Goal: Task Accomplishment & Management: Manage account settings

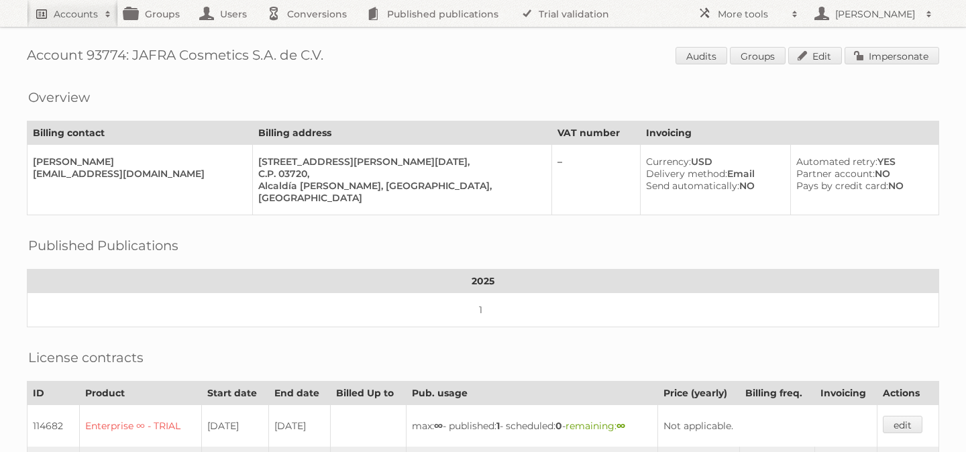
click at [70, 11] on h2 "Accounts" at bounding box center [76, 13] width 44 height 13
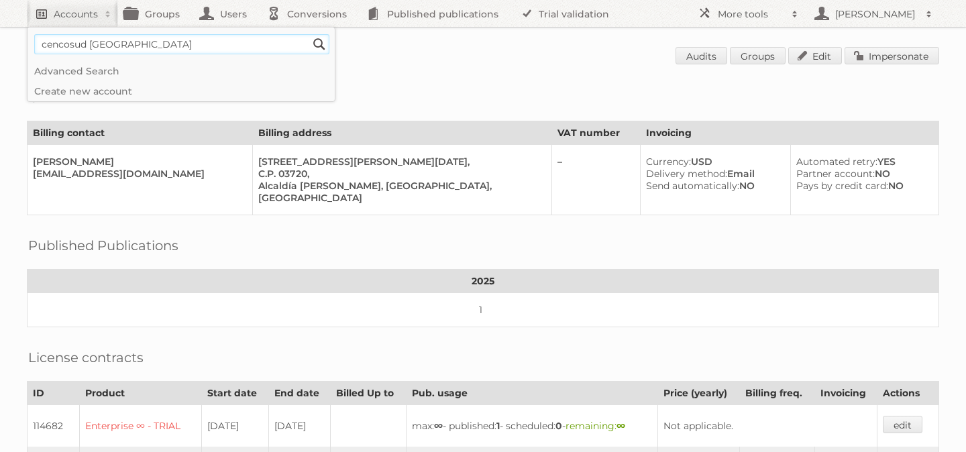
click at [309, 34] on input "Search" at bounding box center [319, 44] width 20 height 20
type input"] "cencosud argentina"
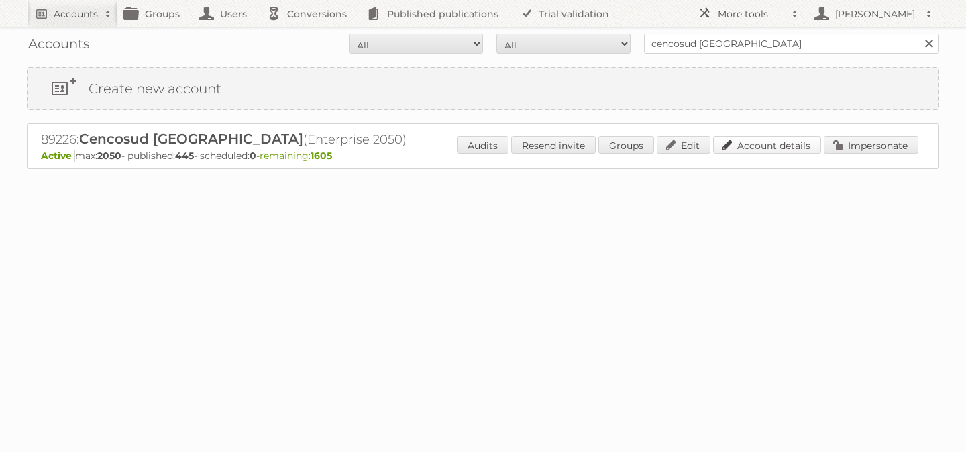
click at [762, 152] on link "Account details" at bounding box center [767, 144] width 108 height 17
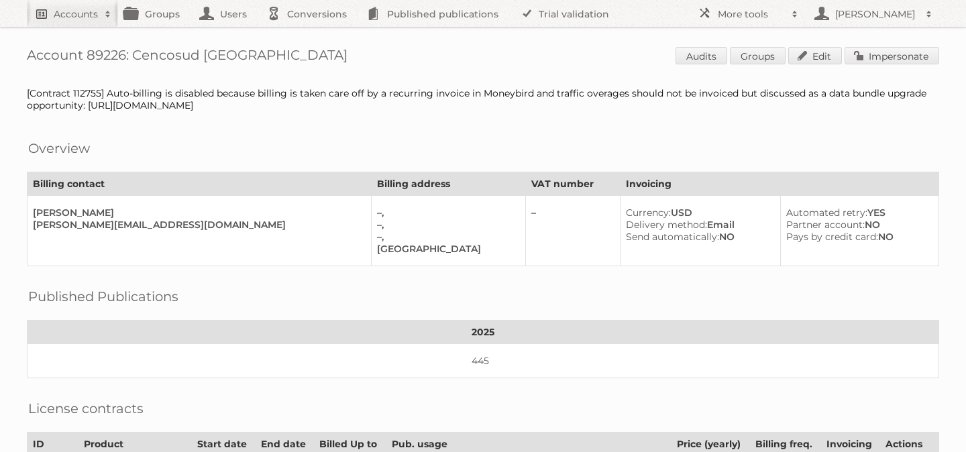
click at [82, 22] on link "Accounts" at bounding box center [72, 13] width 91 height 27
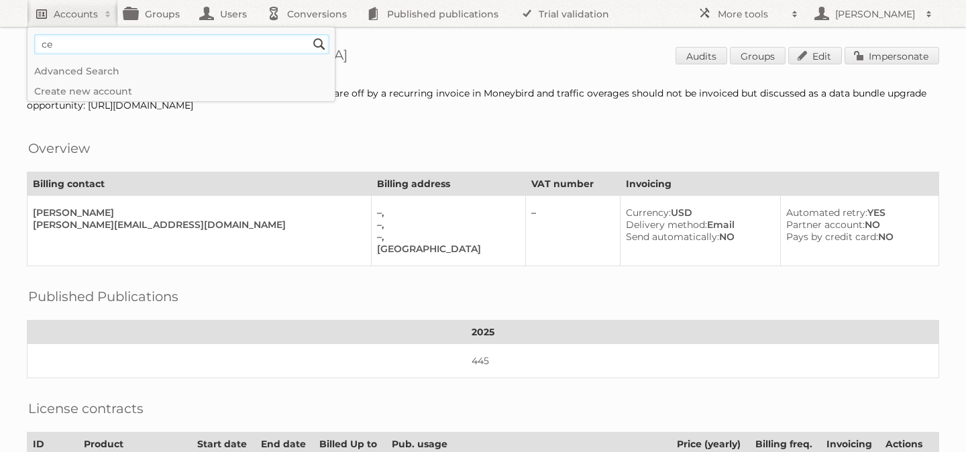
type input"] "cencosud [GEOGRAPHIC_DATA]"
click at [309, 34] on input "Search" at bounding box center [319, 44] width 20 height 20
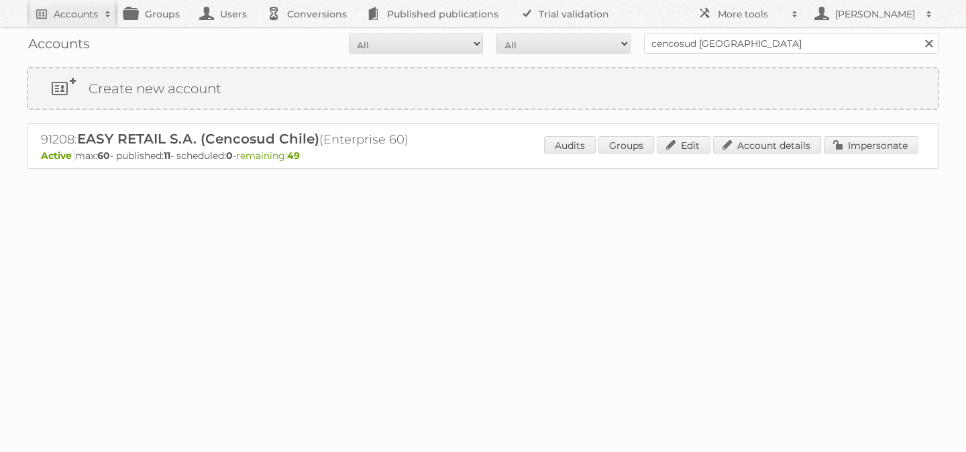
click at [870, 130] on div "91208: EASY RETAIL S.A. (Cencosud Chile) (Enterprise 60) Active max: 60 - publi…" at bounding box center [483, 146] width 912 height 46
click at [870, 142] on link "Impersonate" at bounding box center [870, 144] width 95 height 17
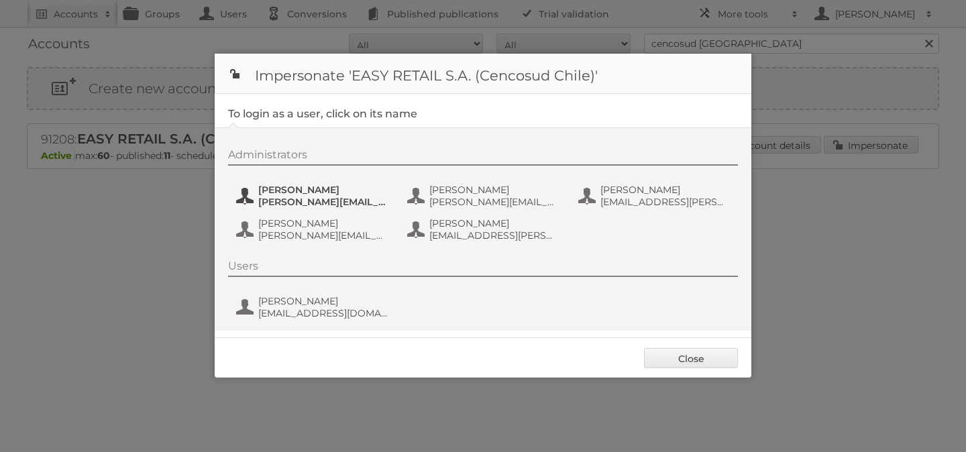
click at [277, 199] on span "boris.marey@cencosud.cl" at bounding box center [323, 202] width 130 height 12
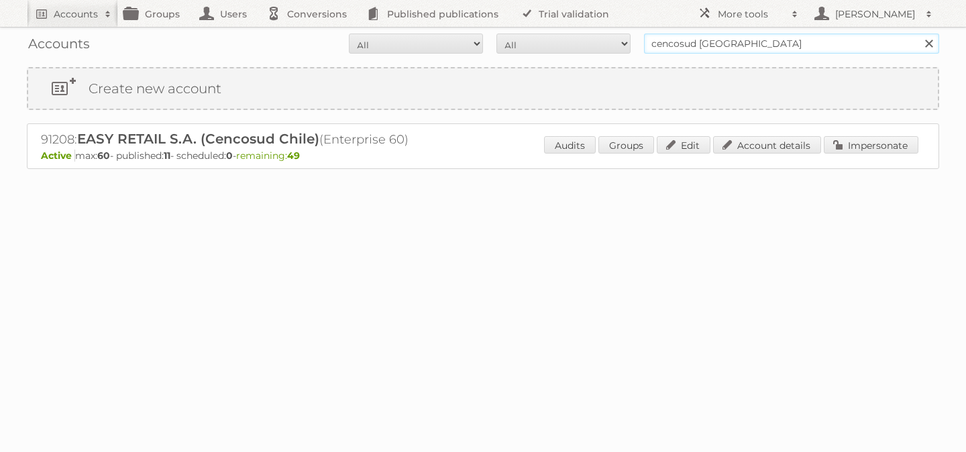
click at [703, 40] on input "cencosud chile" at bounding box center [791, 44] width 295 height 20
type input "price shoes"
click at [918, 34] on input "Search" at bounding box center [928, 44] width 20 height 20
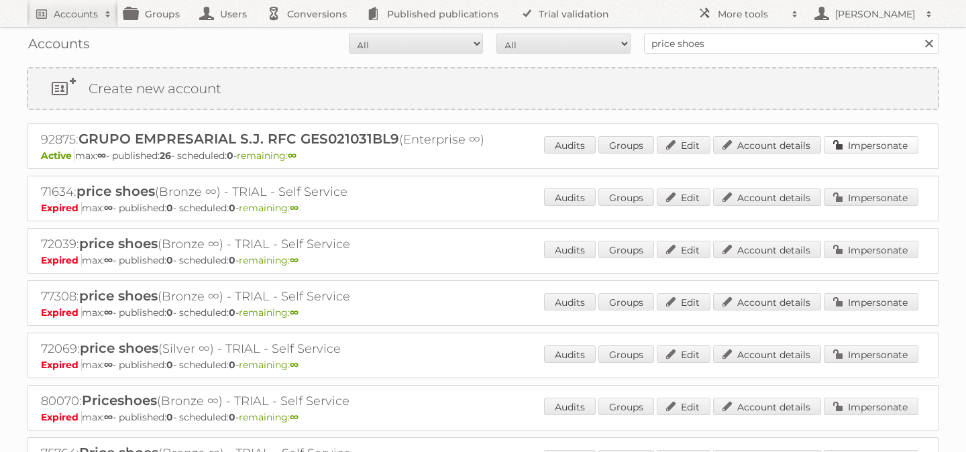
click at [860, 144] on link "Impersonate" at bounding box center [870, 144] width 95 height 17
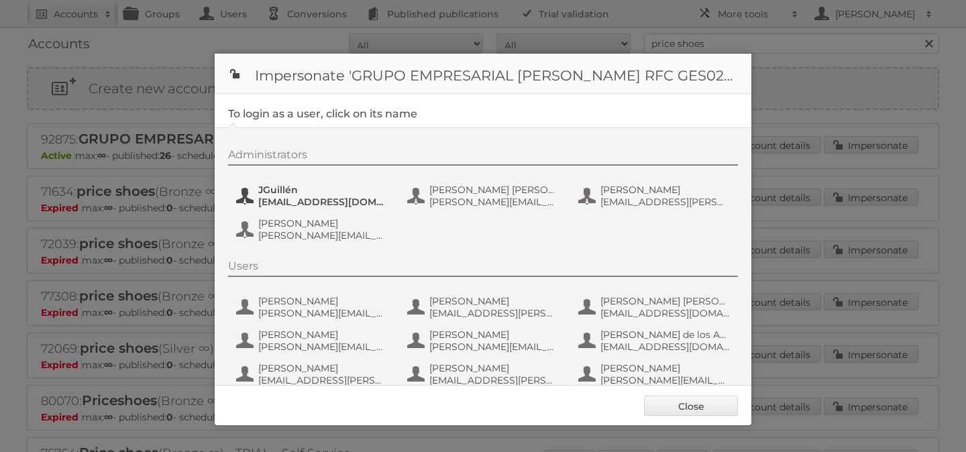
click at [292, 201] on span "[EMAIL_ADDRESS][DOMAIN_NAME]" at bounding box center [323, 202] width 130 height 12
